Goal: Find specific page/section

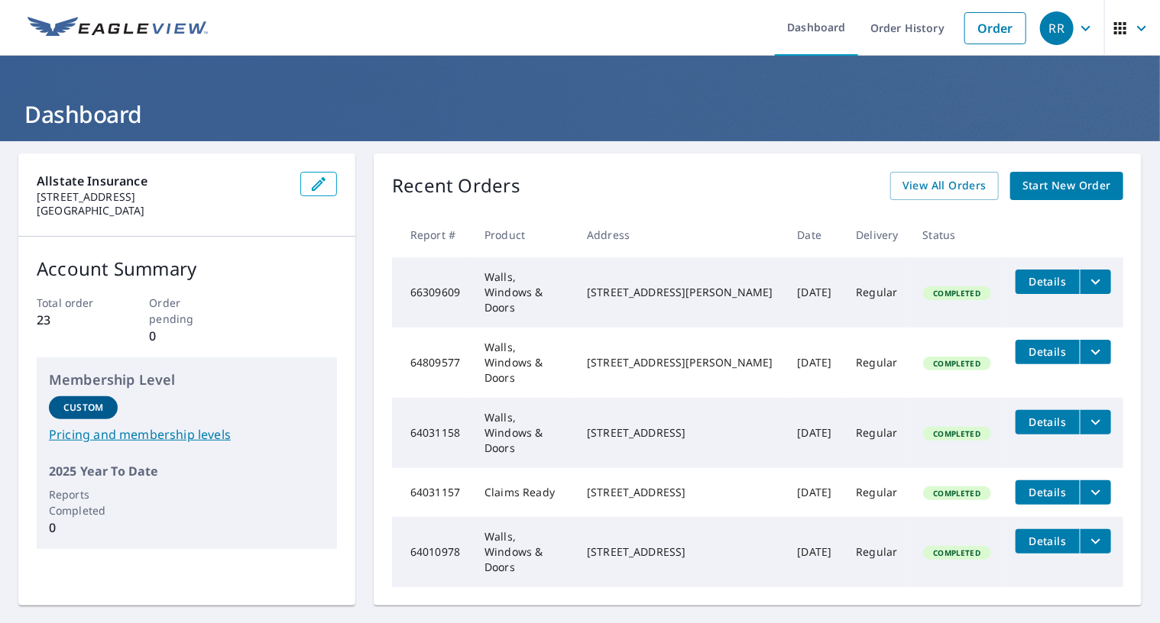
scroll to position [118, 0]
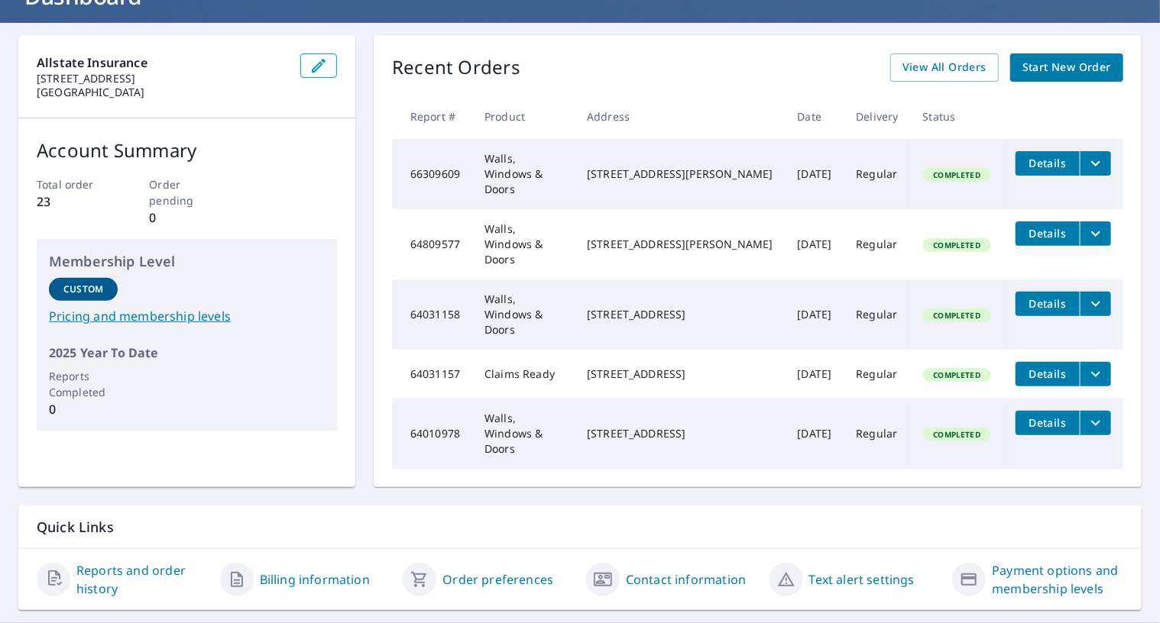
click at [677, 571] on link "Contact information" at bounding box center [686, 580] width 120 height 18
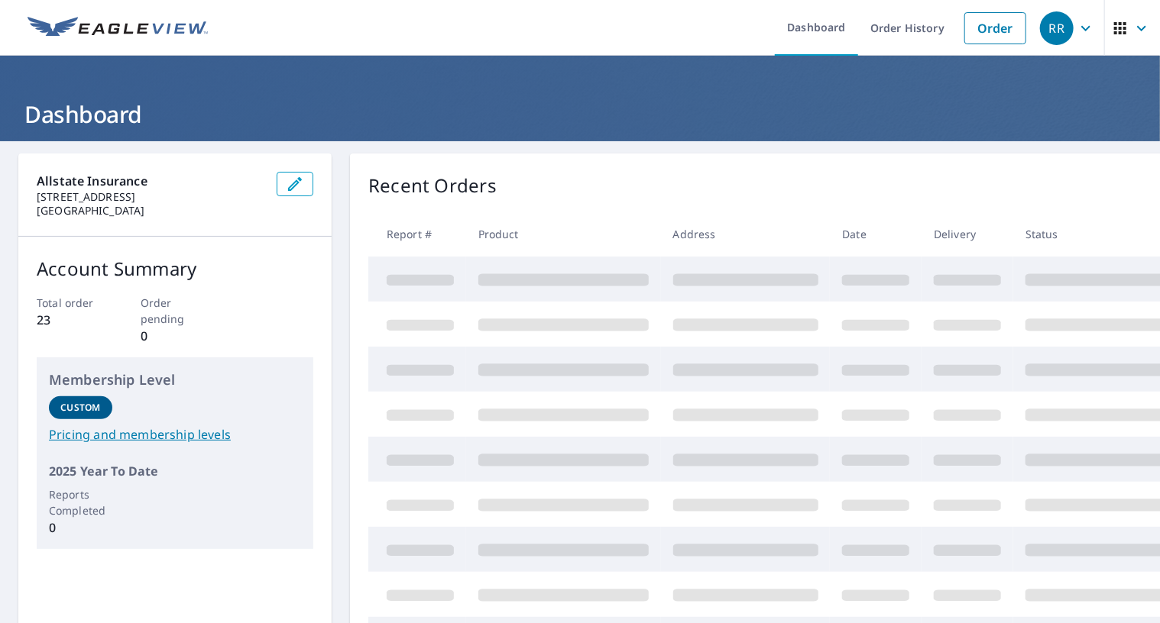
click at [1137, 27] on icon "button" at bounding box center [1141, 27] width 9 height 5
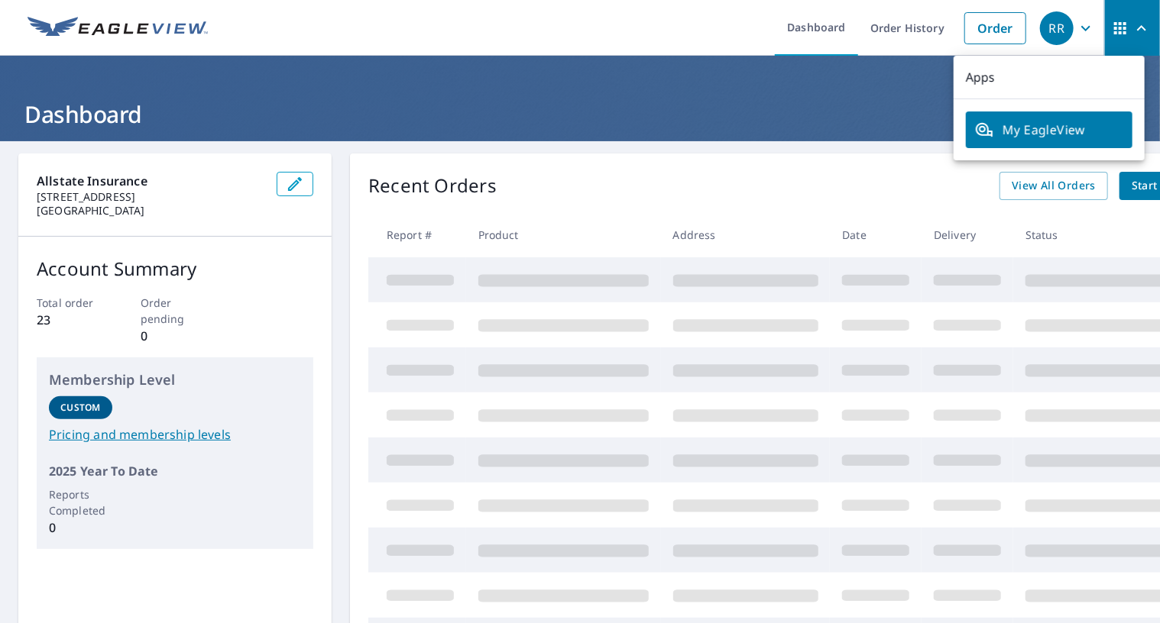
click at [1137, 27] on icon "button" at bounding box center [1141, 27] width 9 height 5
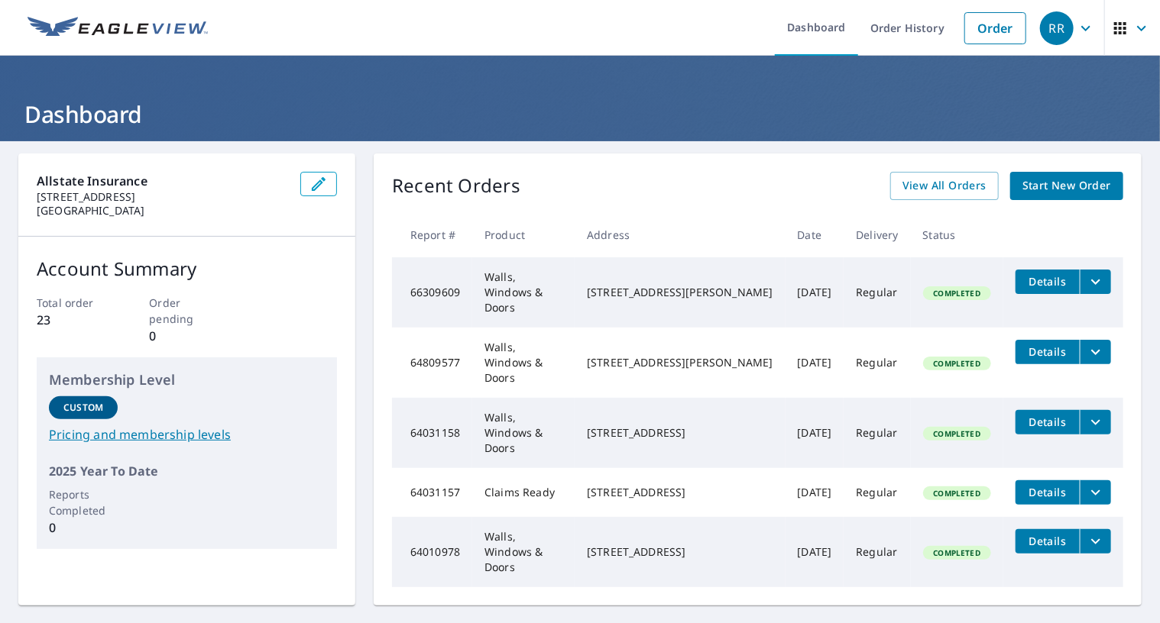
scroll to position [118, 0]
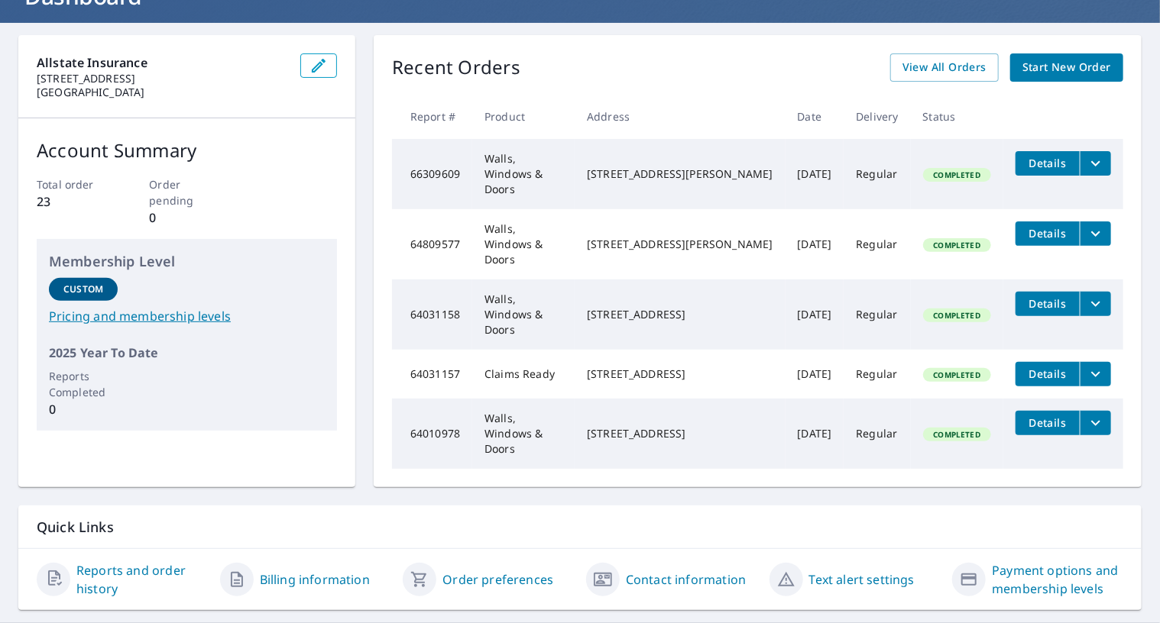
click at [101, 561] on link "Reports and order history" at bounding box center [141, 579] width 131 height 37
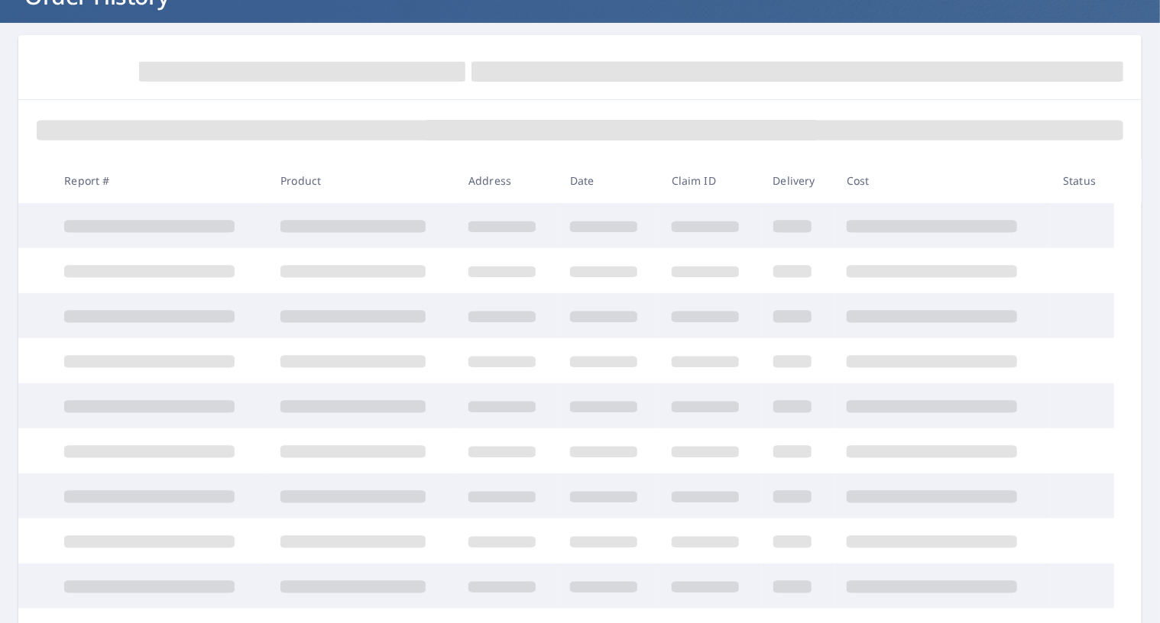
scroll to position [118, 0]
